Goal: Task Accomplishment & Management: Manage account settings

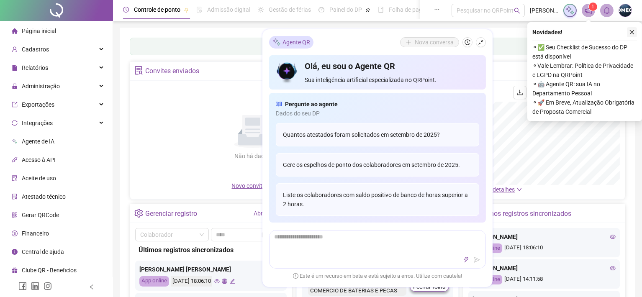
click at [633, 33] on icon "close" at bounding box center [632, 32] width 5 height 5
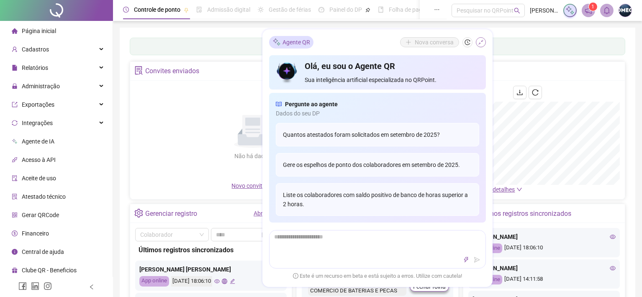
click at [480, 41] on icon "shrink" at bounding box center [481, 42] width 6 height 6
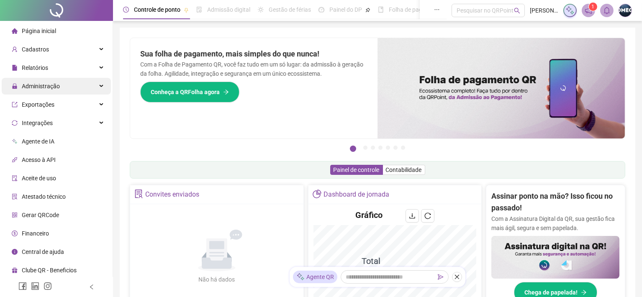
click at [54, 91] on span "Administração" at bounding box center [36, 86] width 48 height 17
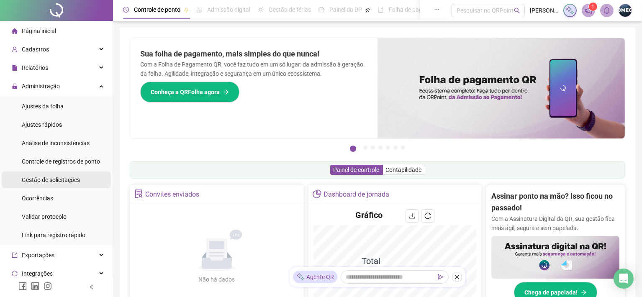
click at [75, 179] on span "Gestão de solicitações" at bounding box center [51, 180] width 58 height 7
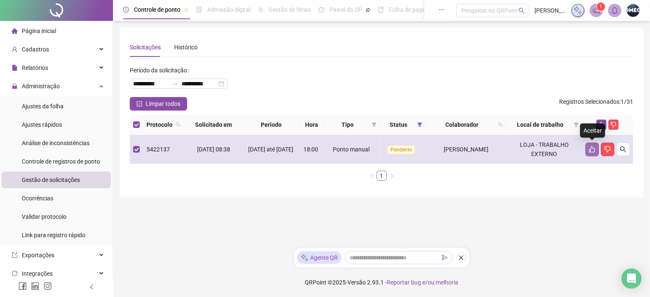
click at [594, 151] on icon "like" at bounding box center [592, 149] width 7 height 7
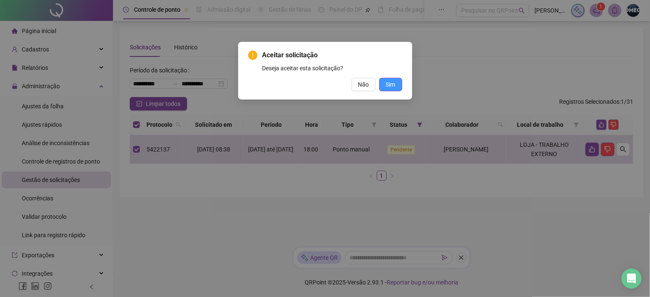
click at [391, 82] on span "Sim" at bounding box center [391, 84] width 10 height 9
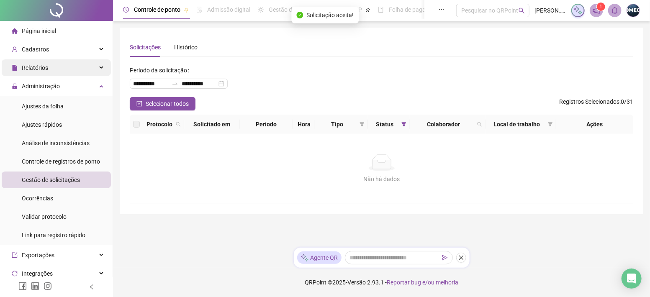
click at [50, 67] on div "Relatórios" at bounding box center [56, 67] width 109 height 17
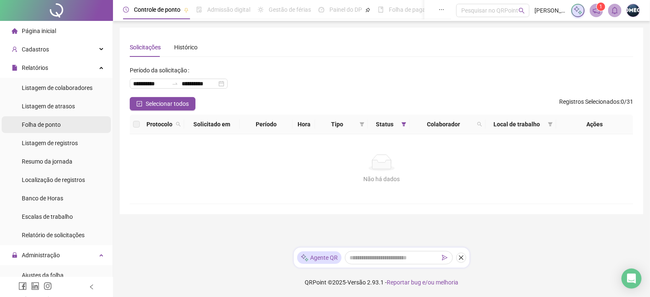
click at [52, 122] on span "Folha de ponto" at bounding box center [41, 124] width 39 height 7
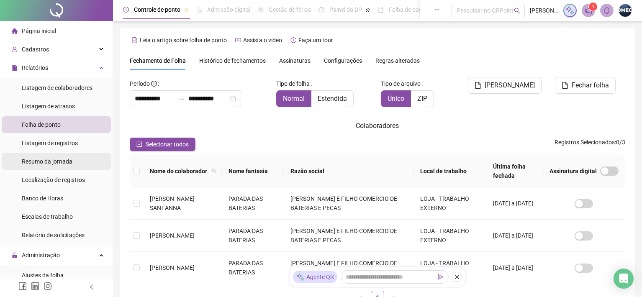
scroll to position [23, 0]
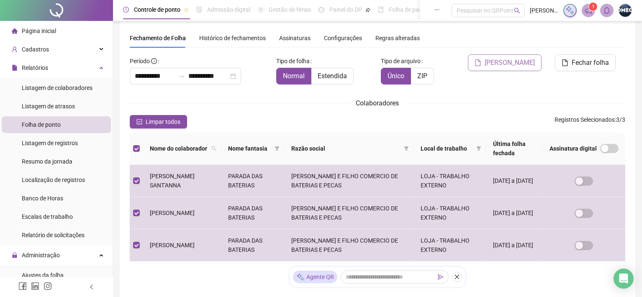
click at [506, 58] on span "[PERSON_NAME]" at bounding box center [510, 63] width 50 height 10
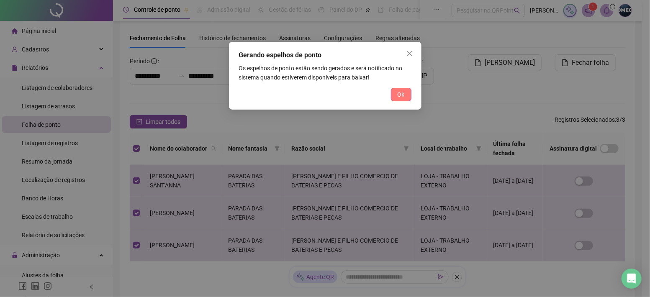
click at [404, 91] on span "Ok" at bounding box center [401, 94] width 7 height 9
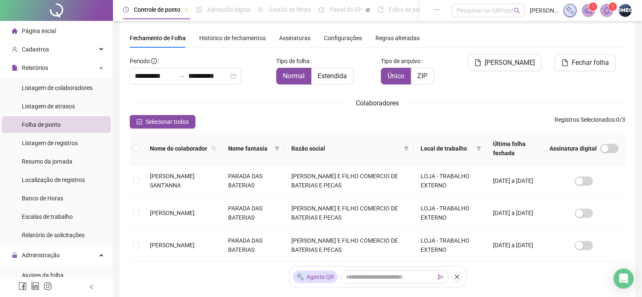
click at [605, 8] on icon "bell" at bounding box center [607, 11] width 6 height 8
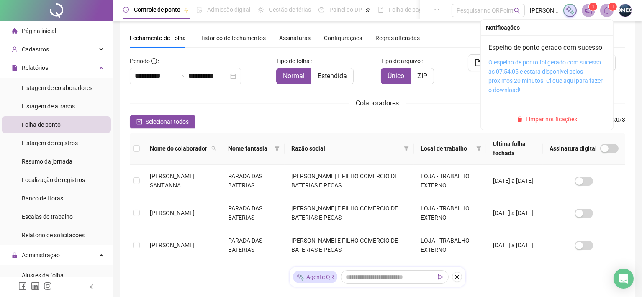
click at [543, 77] on link "O espelho de ponto foi gerado com sucesso às 07:54:05 e estará disponível pelos…" at bounding box center [546, 76] width 114 height 34
click at [608, 13] on icon "bell" at bounding box center [607, 11] width 6 height 8
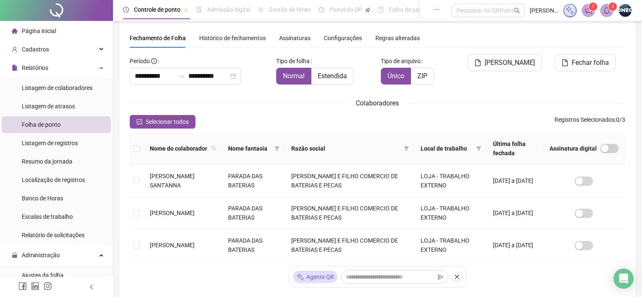
click at [606, 10] on icon "bell" at bounding box center [607, 11] width 8 height 8
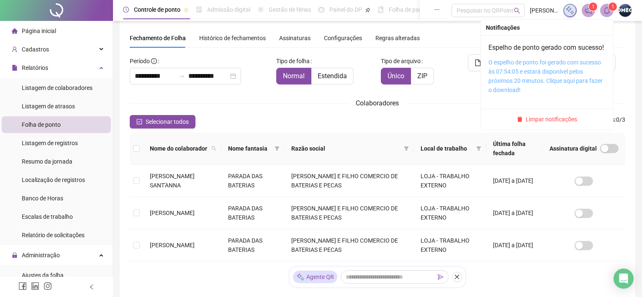
click at [533, 88] on link "O espelho de ponto foi gerado com sucesso às 07:54:05 e estará disponível pelos…" at bounding box center [546, 76] width 114 height 34
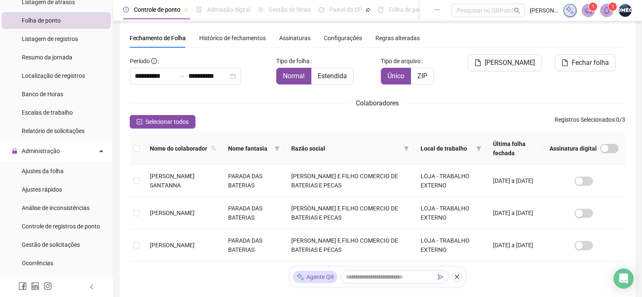
scroll to position [157, 0]
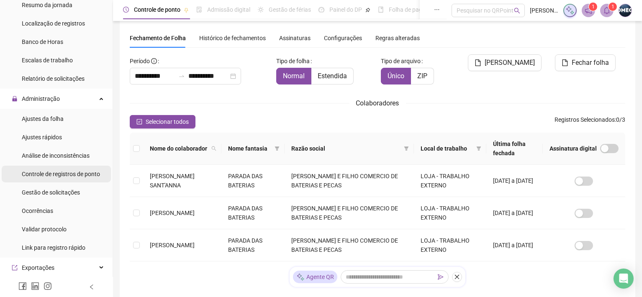
click at [75, 175] on span "Controle de registros de ponto" at bounding box center [61, 174] width 78 height 7
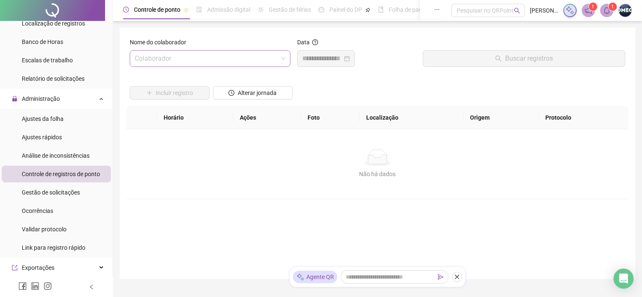
click at [266, 62] on input "search" at bounding box center [206, 59] width 143 height 16
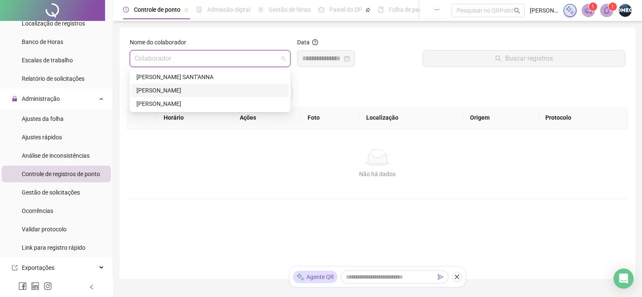
click at [164, 90] on div "[PERSON_NAME]" at bounding box center [209, 90] width 147 height 9
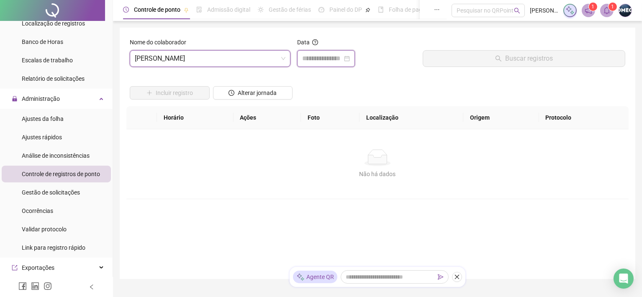
click at [314, 61] on input at bounding box center [322, 59] width 40 height 10
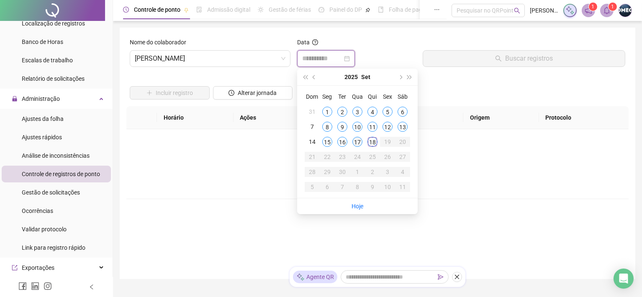
type input "**********"
click at [359, 142] on div "17" at bounding box center [357, 142] width 10 height 10
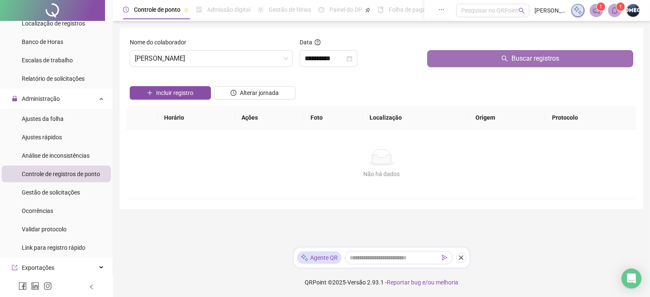
click at [460, 60] on button "Buscar registros" at bounding box center [530, 58] width 206 height 17
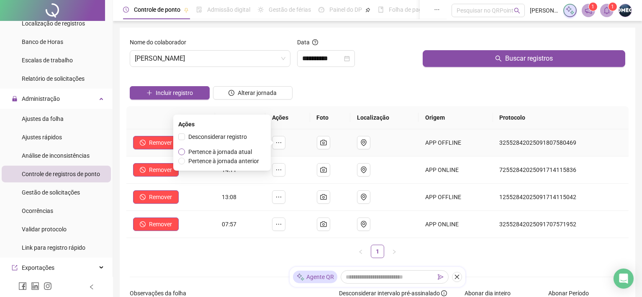
click at [249, 154] on span "Pertence à jornada atual" at bounding box center [220, 152] width 64 height 7
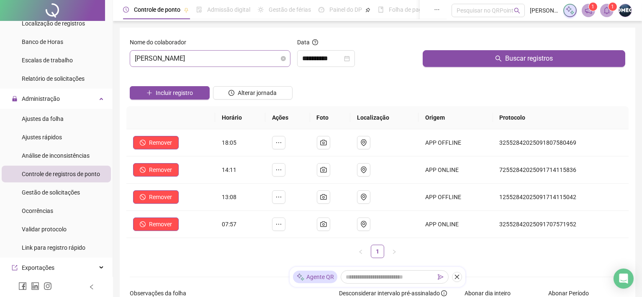
click at [266, 60] on span "[PERSON_NAME]" at bounding box center [210, 59] width 151 height 16
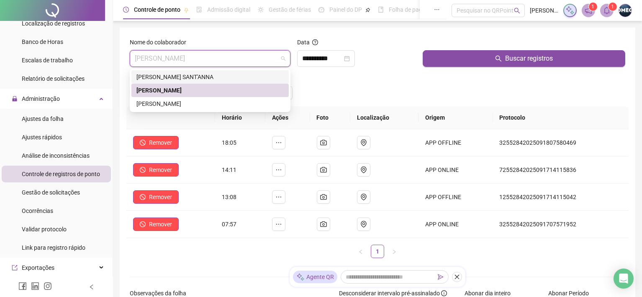
click at [193, 78] on div "[PERSON_NAME] SANT'ANNA" at bounding box center [209, 76] width 147 height 9
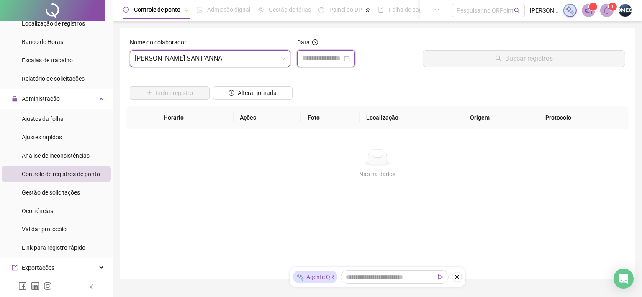
click at [306, 61] on input at bounding box center [322, 59] width 40 height 10
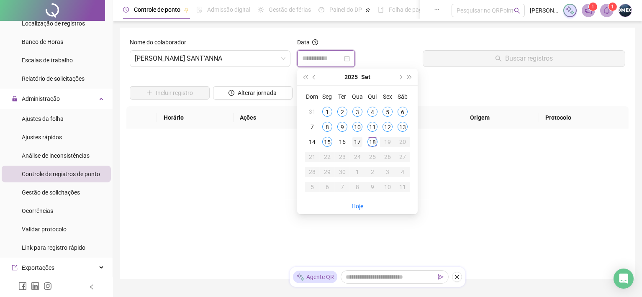
type input "**********"
click at [360, 141] on div "17" at bounding box center [357, 142] width 10 height 10
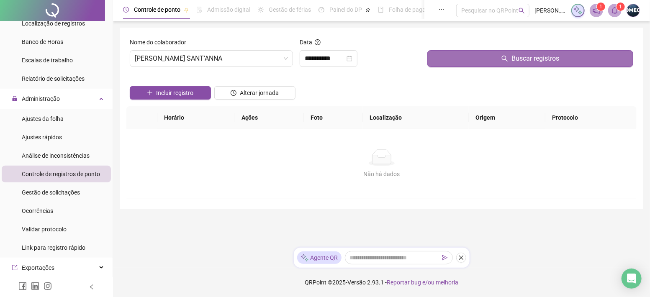
click at [455, 59] on button "Buscar registros" at bounding box center [530, 58] width 206 height 17
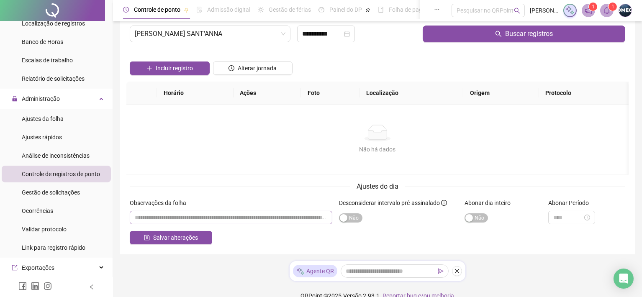
scroll to position [39, 0]
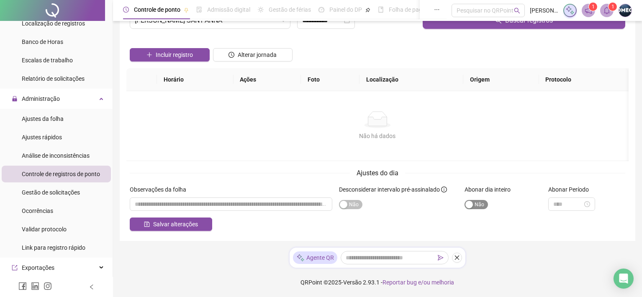
click at [478, 206] on span "Sim Não" at bounding box center [476, 204] width 23 height 9
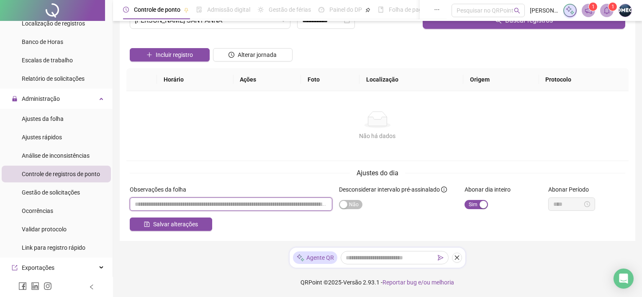
click at [173, 200] on input "textarea" at bounding box center [231, 204] width 203 height 13
type input "*"
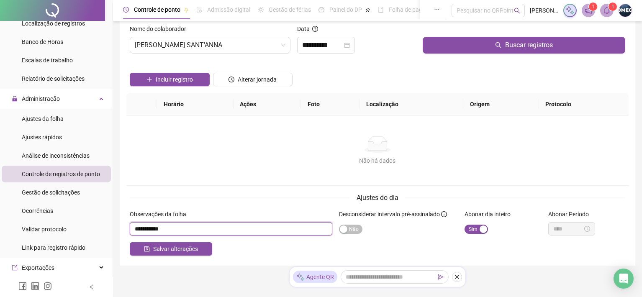
scroll to position [0, 0]
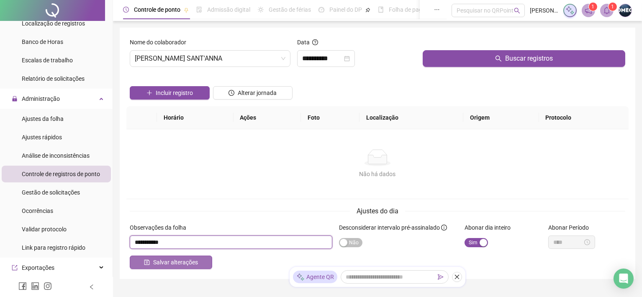
type input "**********"
click at [183, 265] on span "Salvar alterações" at bounding box center [175, 262] width 45 height 9
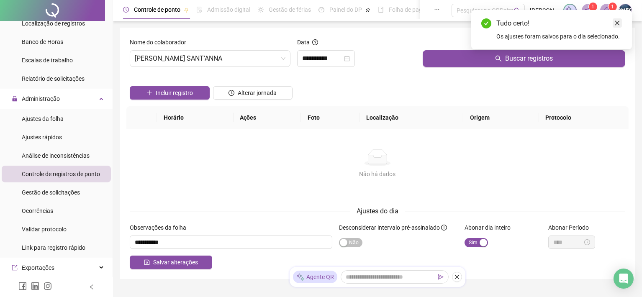
click at [617, 22] on icon "close" at bounding box center [618, 23] width 6 height 6
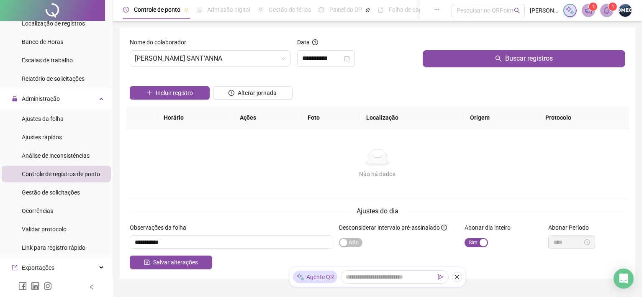
scroll to position [39, 0]
